Goal: Task Accomplishment & Management: Manage account settings

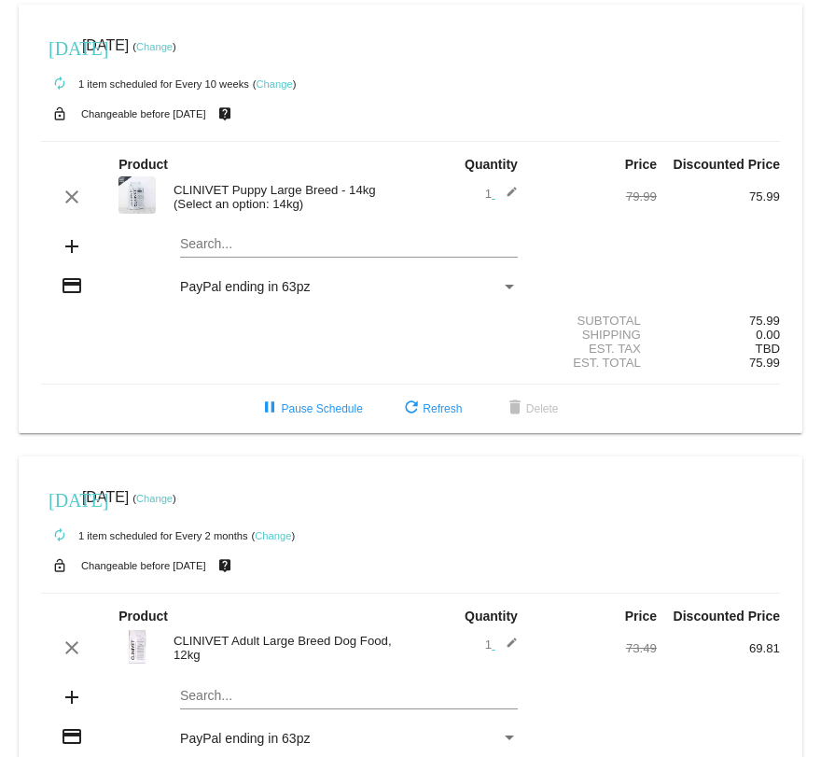
click at [173, 42] on link "Change" at bounding box center [154, 46] width 36 height 11
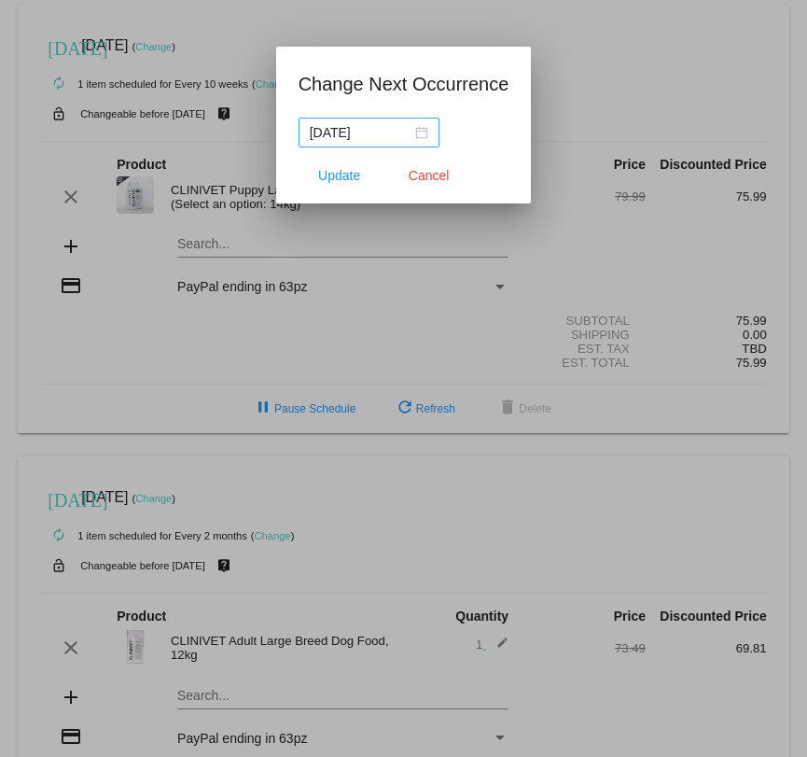
click at [423, 135] on div "2025-11-04" at bounding box center [369, 132] width 119 height 21
click at [346, 174] on span "Update" at bounding box center [339, 175] width 42 height 15
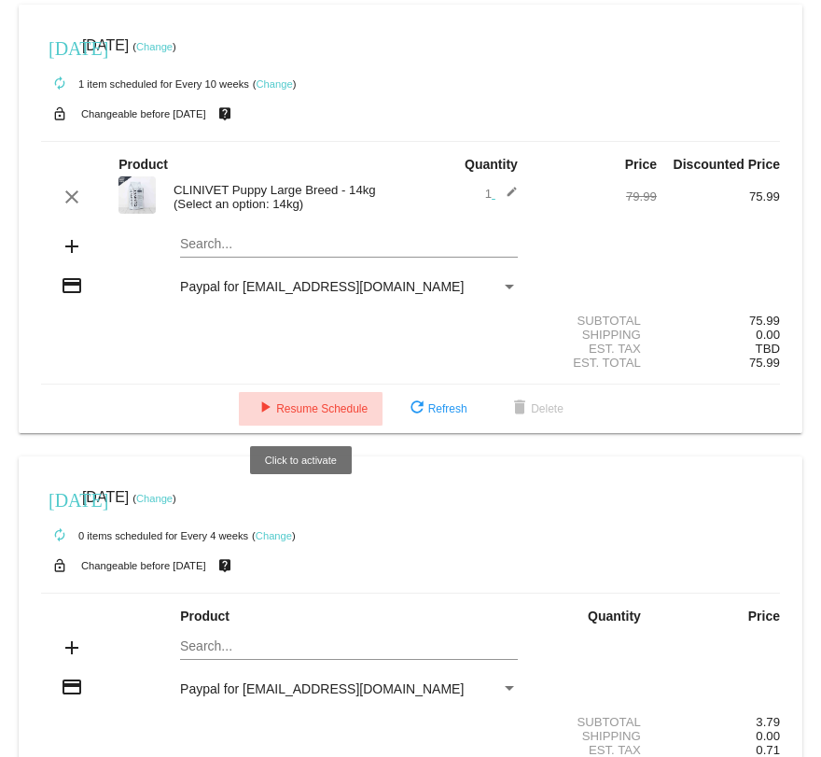
click at [273, 411] on span "play_arrow Resume Schedule" at bounding box center [311, 408] width 114 height 13
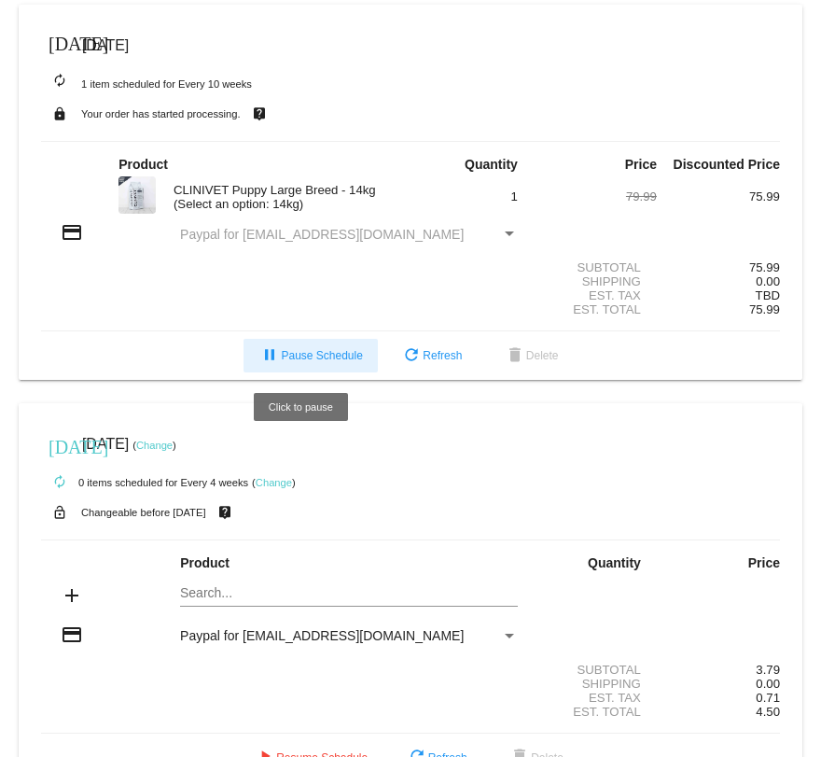
click at [279, 341] on button "pause Pause Schedule" at bounding box center [310, 356] width 133 height 34
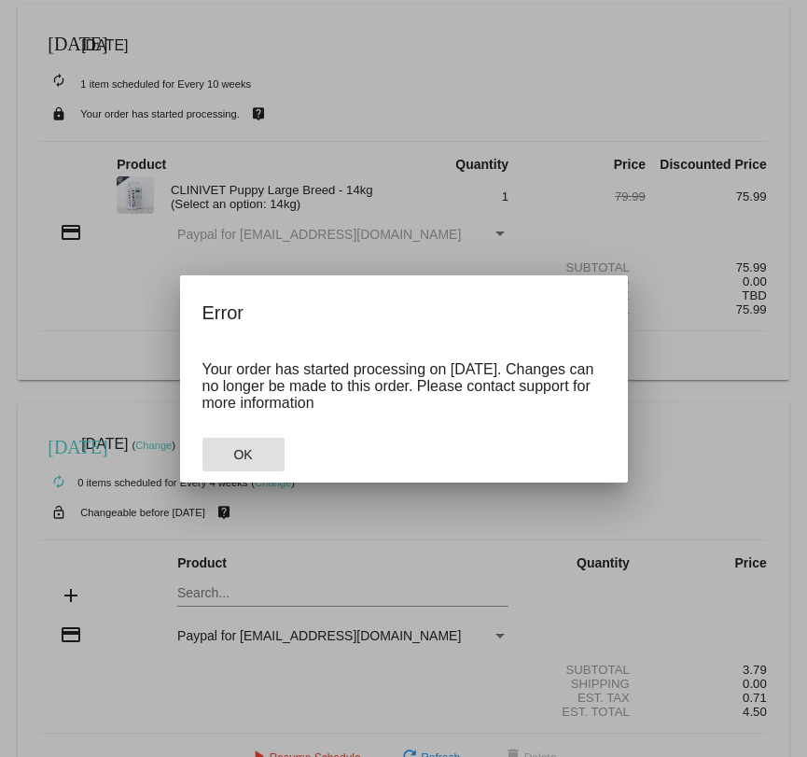
click at [249, 457] on span "OK" at bounding box center [242, 454] width 19 height 15
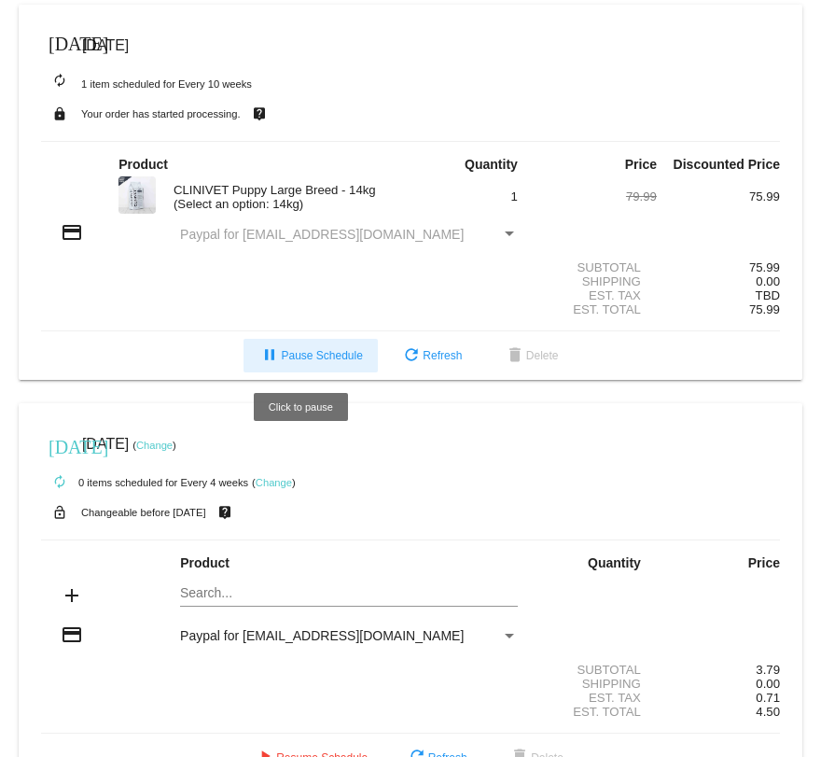
click at [263, 350] on mat-icon "pause" at bounding box center [269, 356] width 22 height 22
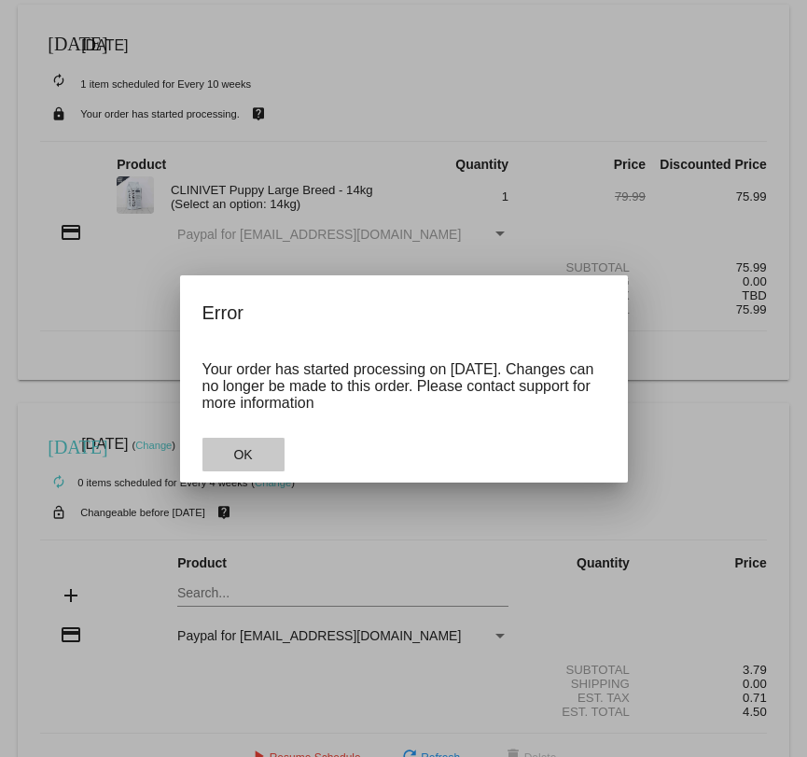
click at [235, 456] on span "OK" at bounding box center [242, 454] width 19 height 15
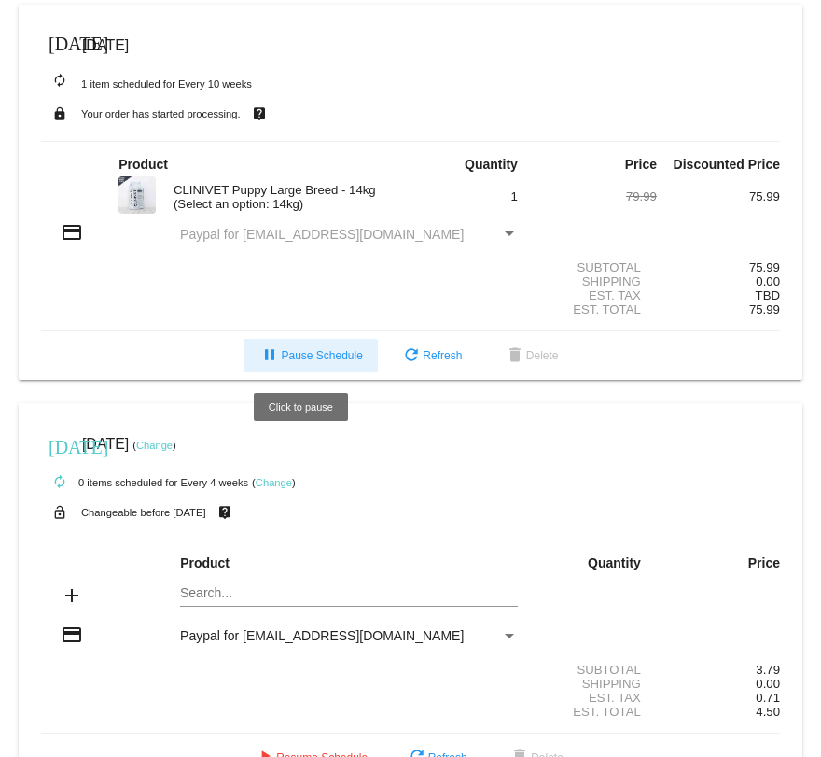
scroll to position [45, 0]
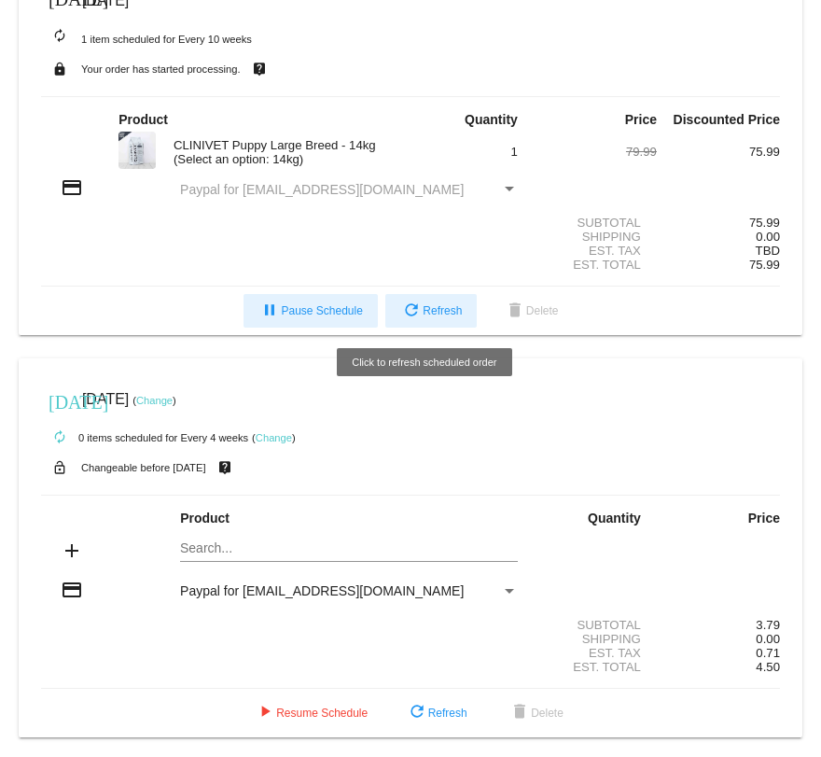
click at [464, 297] on button "refresh Refresh" at bounding box center [430, 311] width 91 height 34
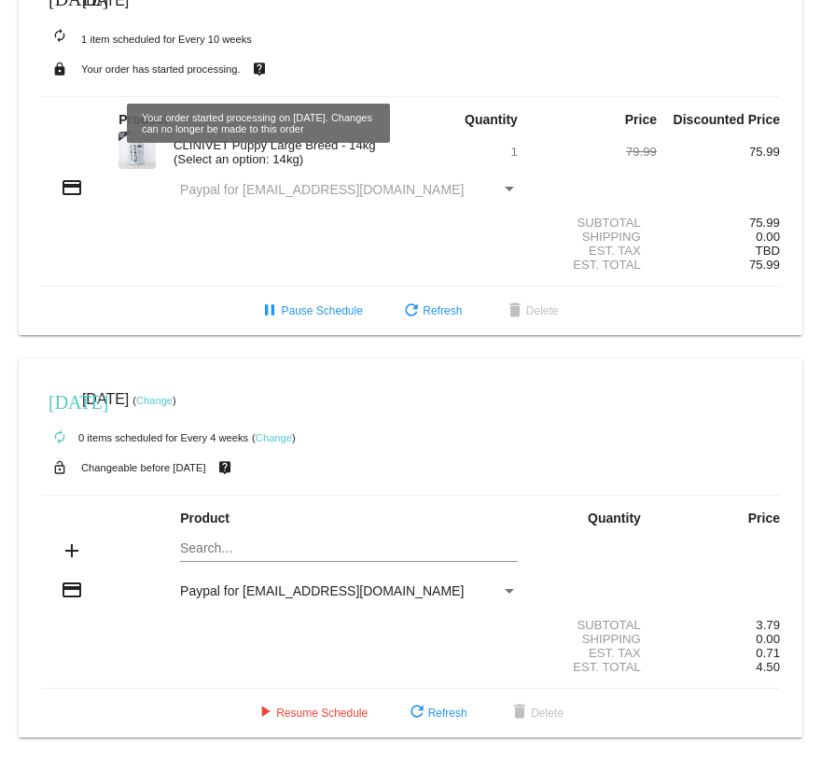
scroll to position [0, 0]
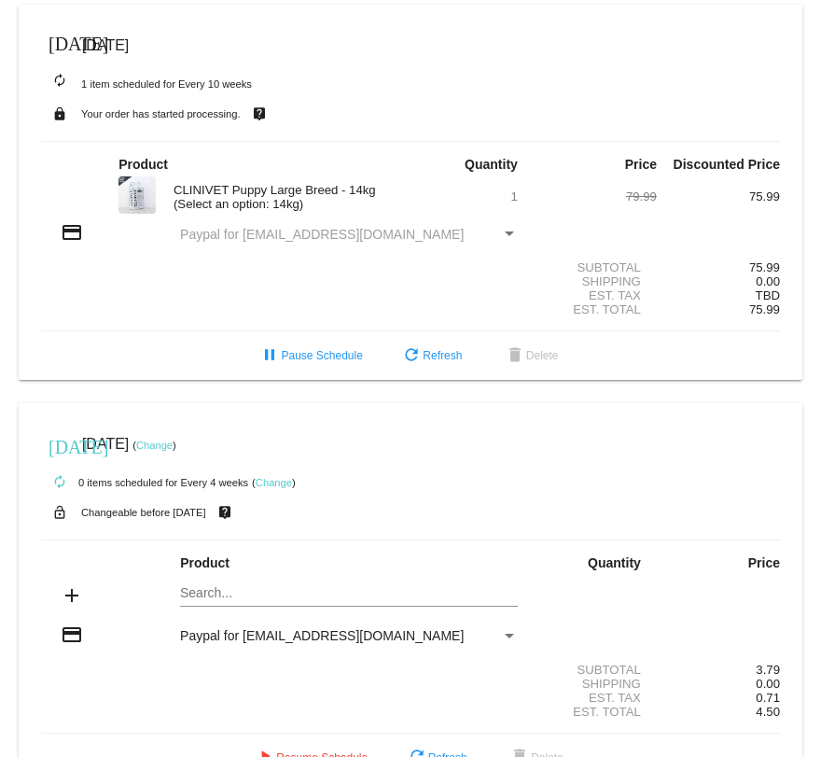
click at [62, 42] on mat-icon "[DATE]" at bounding box center [60, 42] width 22 height 22
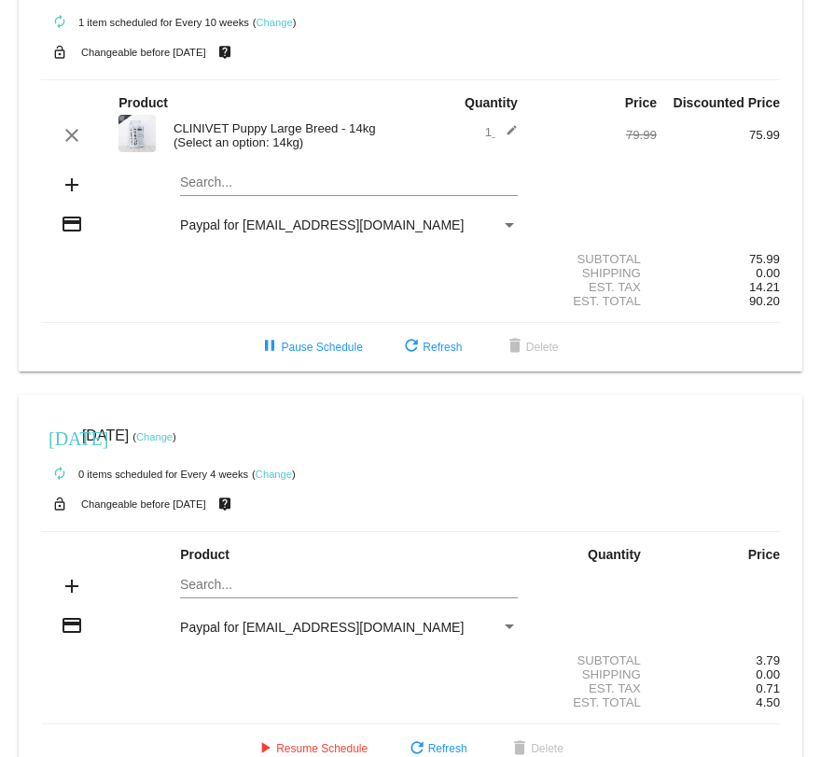
scroll to position [98, 0]
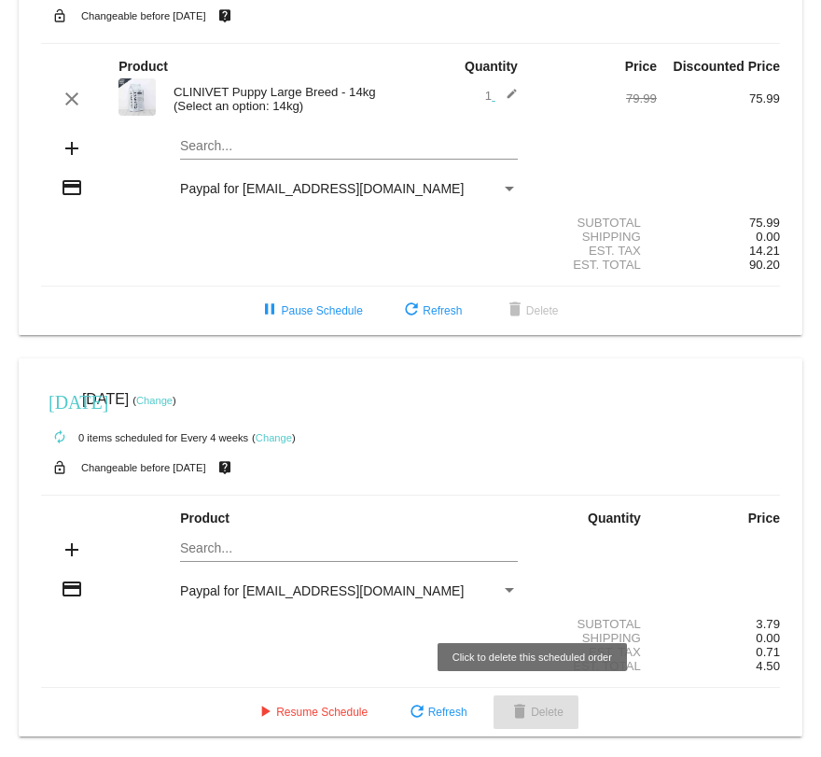
click at [542, 710] on span "delete Delete" at bounding box center [536, 711] width 55 height 13
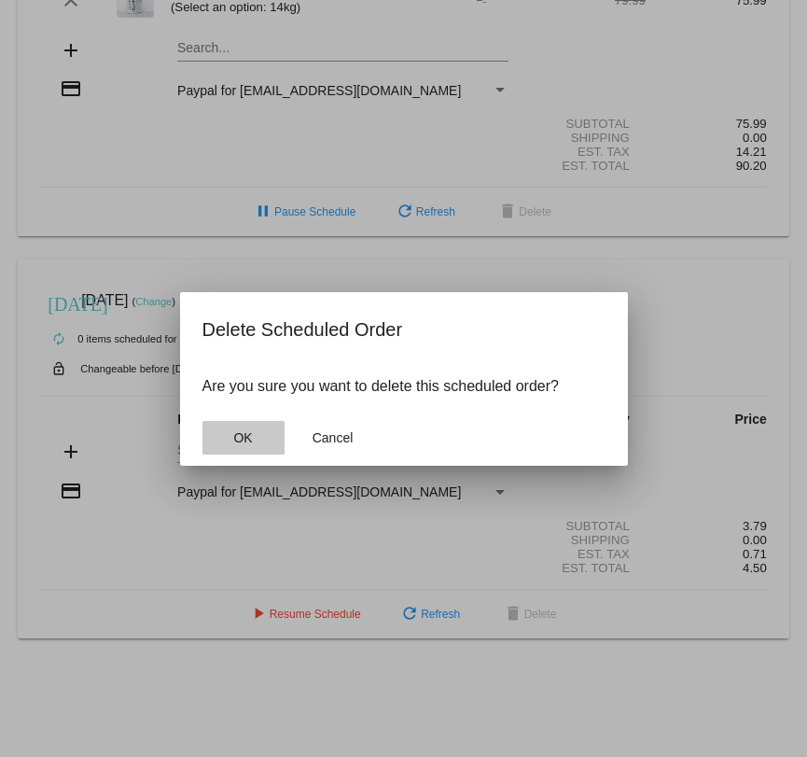
click at [244, 435] on span "OK" at bounding box center [242, 437] width 19 height 15
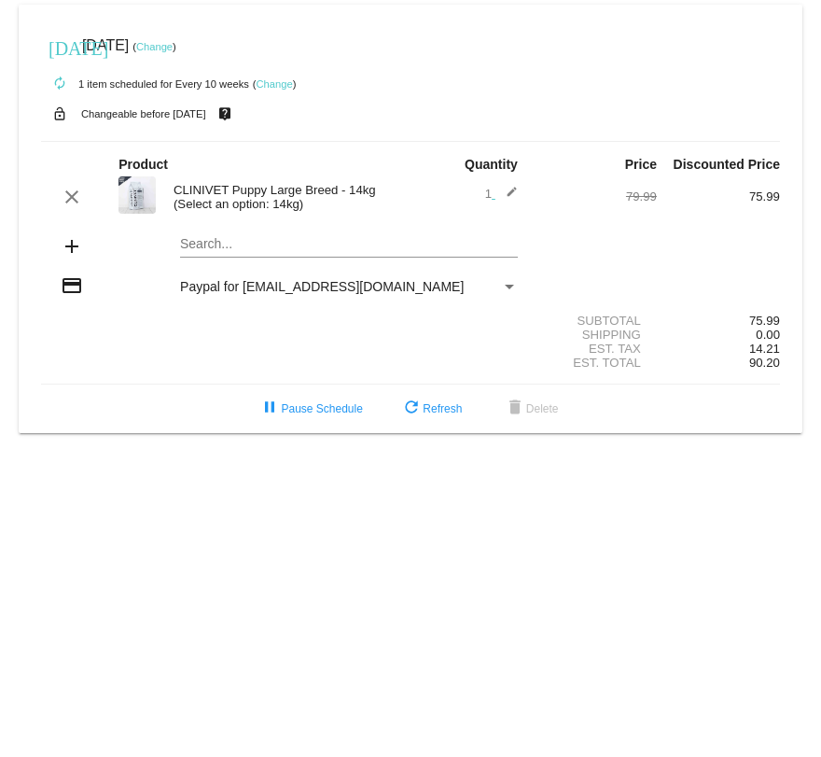
scroll to position [0, 0]
